Goal: Subscribe to service/newsletter

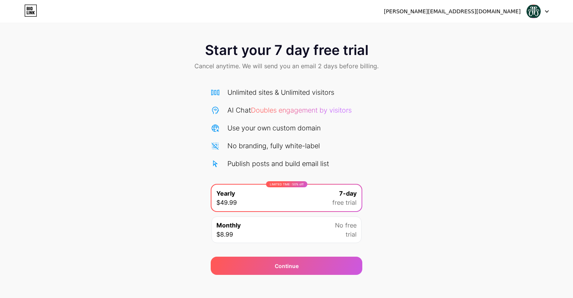
click at [539, 9] on img at bounding box center [534, 11] width 14 height 14
click at [474, 13] on div "[PERSON_NAME][EMAIL_ADDRESS][DOMAIN_NAME]" at bounding box center [452, 12] width 137 height 8
click at [435, 40] on div "Start your 7 day free trial Cancel anytime. We will send you an email 2 days be…" at bounding box center [286, 57] width 573 height 45
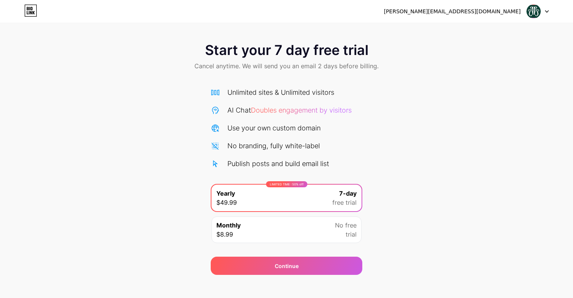
click at [32, 12] on icon at bounding box center [31, 12] width 2 height 3
click at [269, 235] on div "Monthly $8.99 No free trial" at bounding box center [287, 229] width 150 height 27
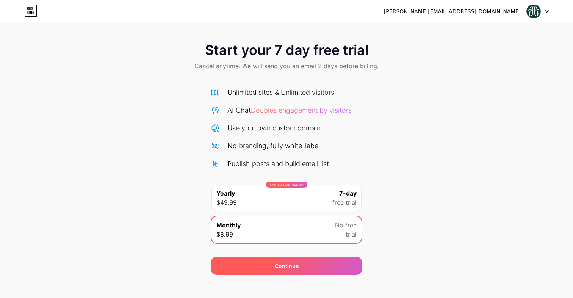
click at [268, 271] on div "Continue" at bounding box center [287, 266] width 152 height 18
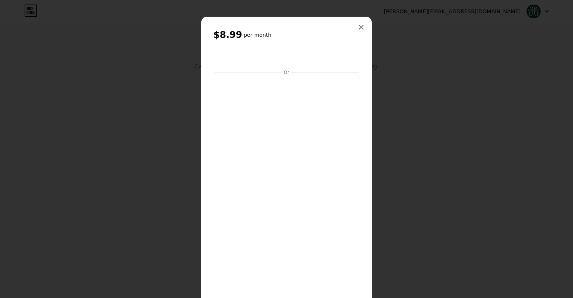
scroll to position [49, 0]
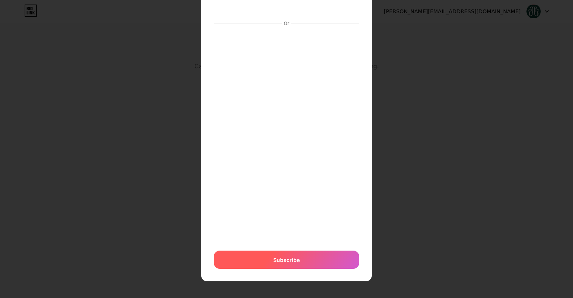
click at [283, 259] on span "Subscribe" at bounding box center [286, 260] width 27 height 8
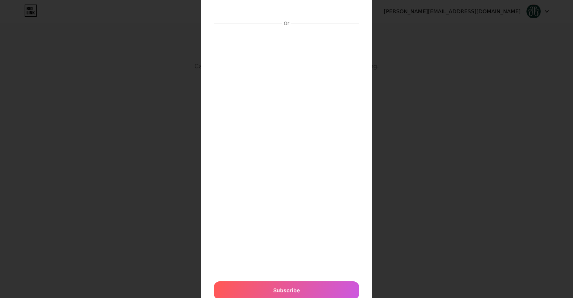
scroll to position [0, 0]
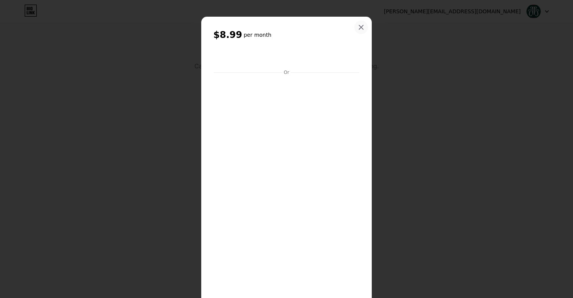
click at [360, 27] on icon at bounding box center [361, 27] width 6 height 6
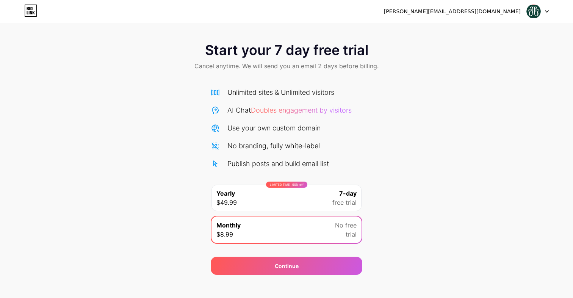
click at [504, 9] on div "[PERSON_NAME][EMAIL_ADDRESS][DOMAIN_NAME]" at bounding box center [452, 12] width 137 height 8
click at [531, 17] on img at bounding box center [534, 11] width 14 height 14
click at [307, 20] on div "[PERSON_NAME][EMAIL_ADDRESS][DOMAIN_NAME] Logout" at bounding box center [286, 11] width 573 height 23
click at [24, 13] on div "[PERSON_NAME][EMAIL_ADDRESS][DOMAIN_NAME] Logout" at bounding box center [286, 12] width 573 height 14
click at [28, 12] on icon at bounding box center [30, 11] width 13 height 12
